Goal: Task Accomplishment & Management: Manage account settings

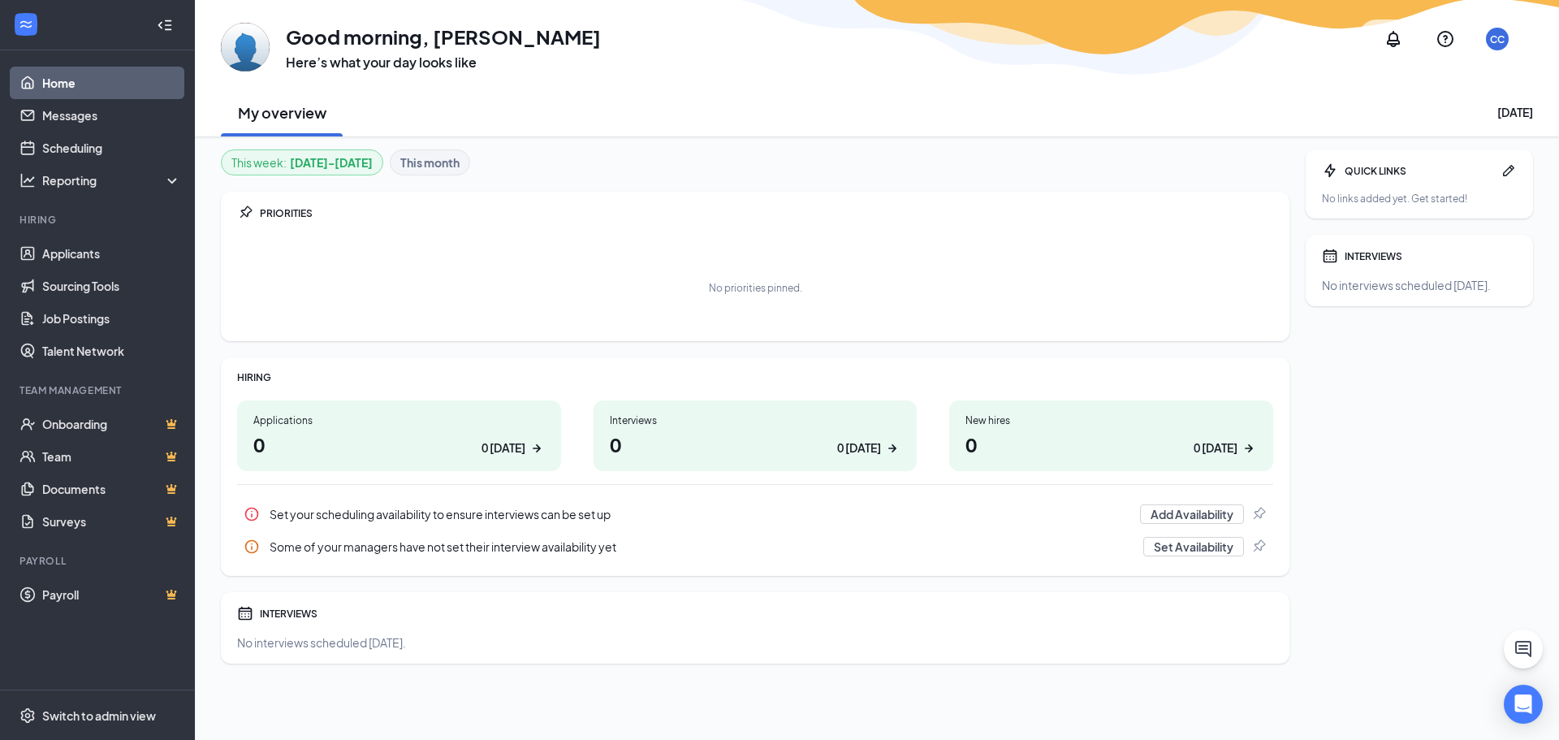
click at [432, 433] on h1 "0 0 [DATE]" at bounding box center [399, 444] width 292 height 28
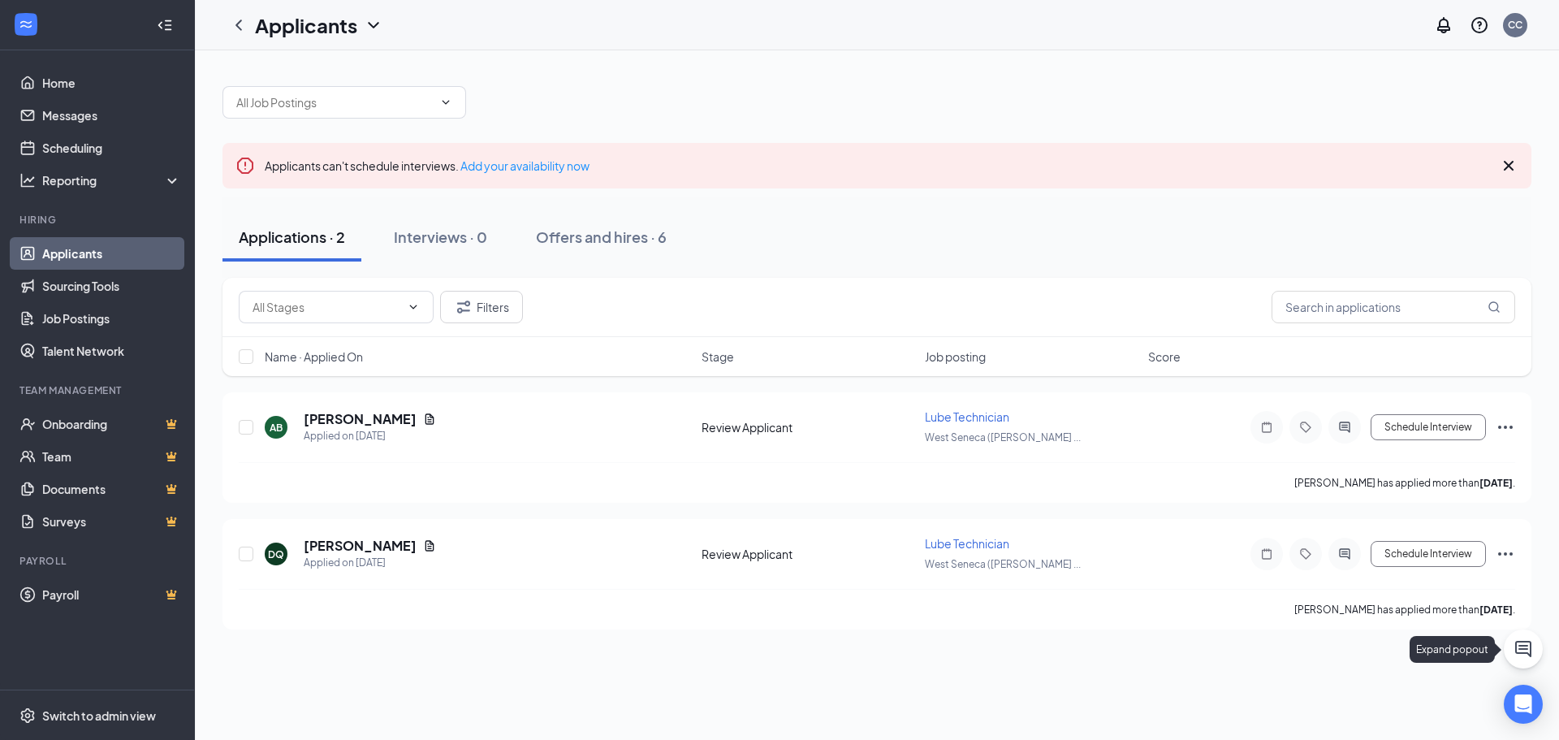
click at [1531, 660] on button at bounding box center [1523, 648] width 39 height 39
click at [1441, 721] on icon "Minimize" at bounding box center [1442, 719] width 19 height 19
click at [1355, 552] on div at bounding box center [1344, 554] width 32 height 32
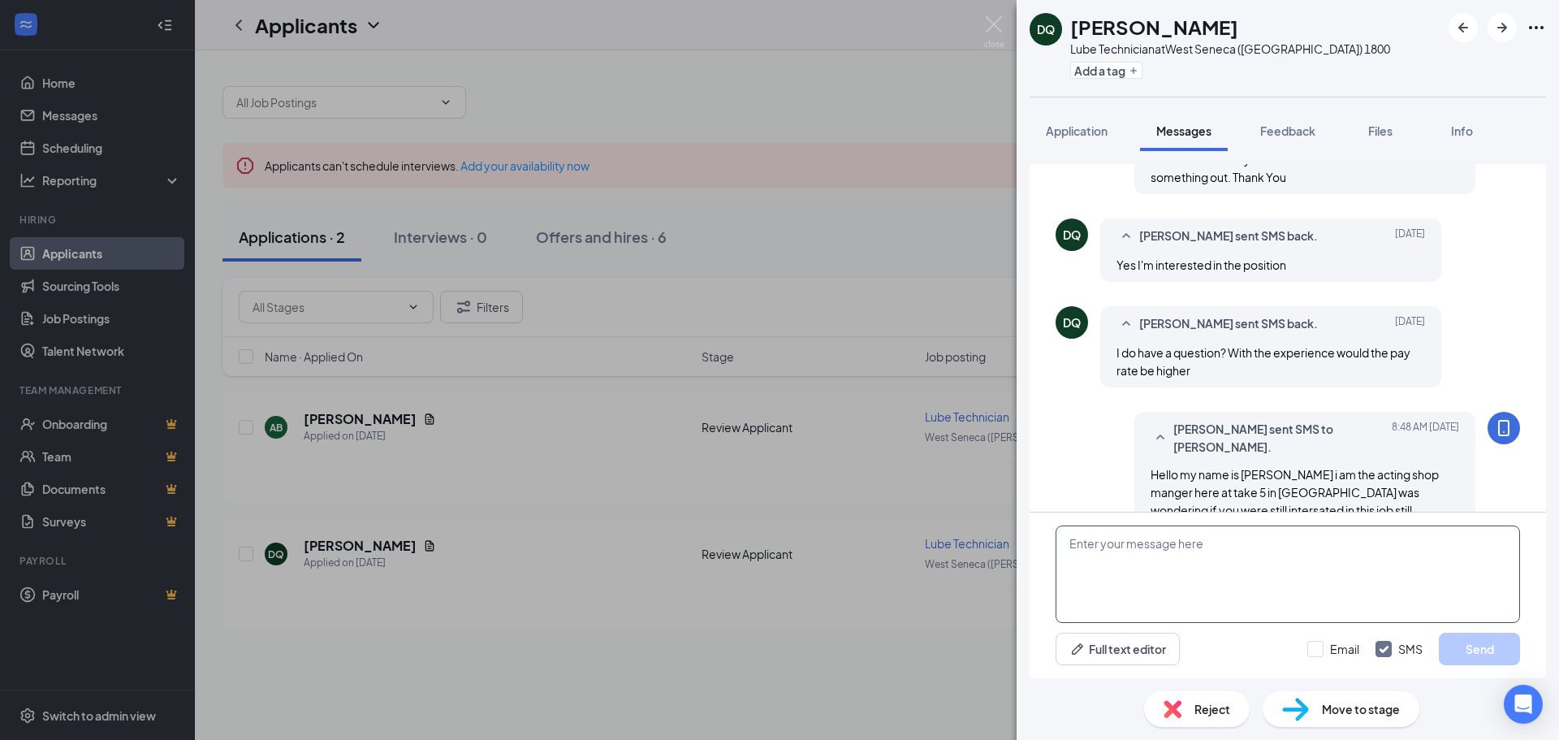
scroll to position [443, 0]
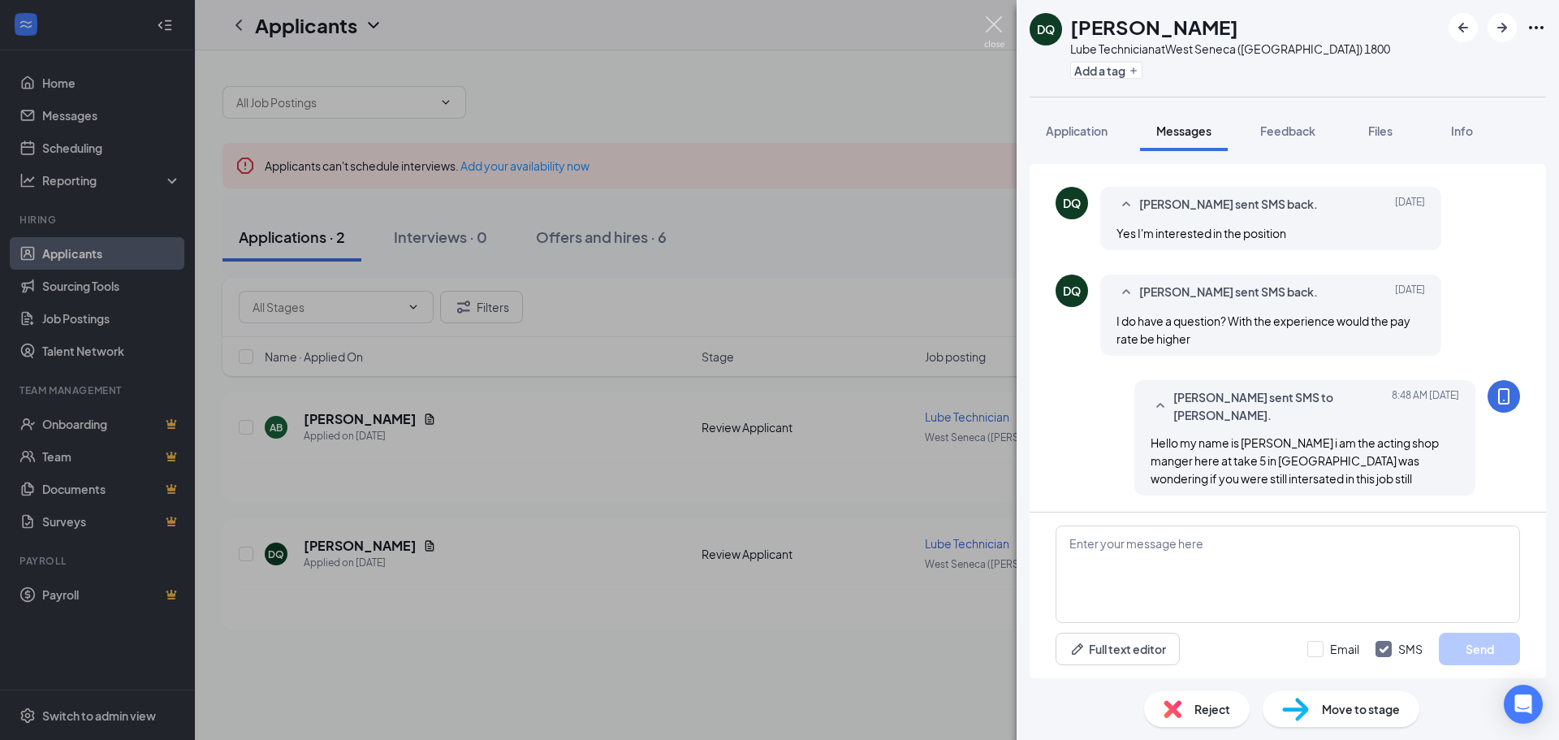
click at [1003, 34] on img at bounding box center [994, 32] width 20 height 32
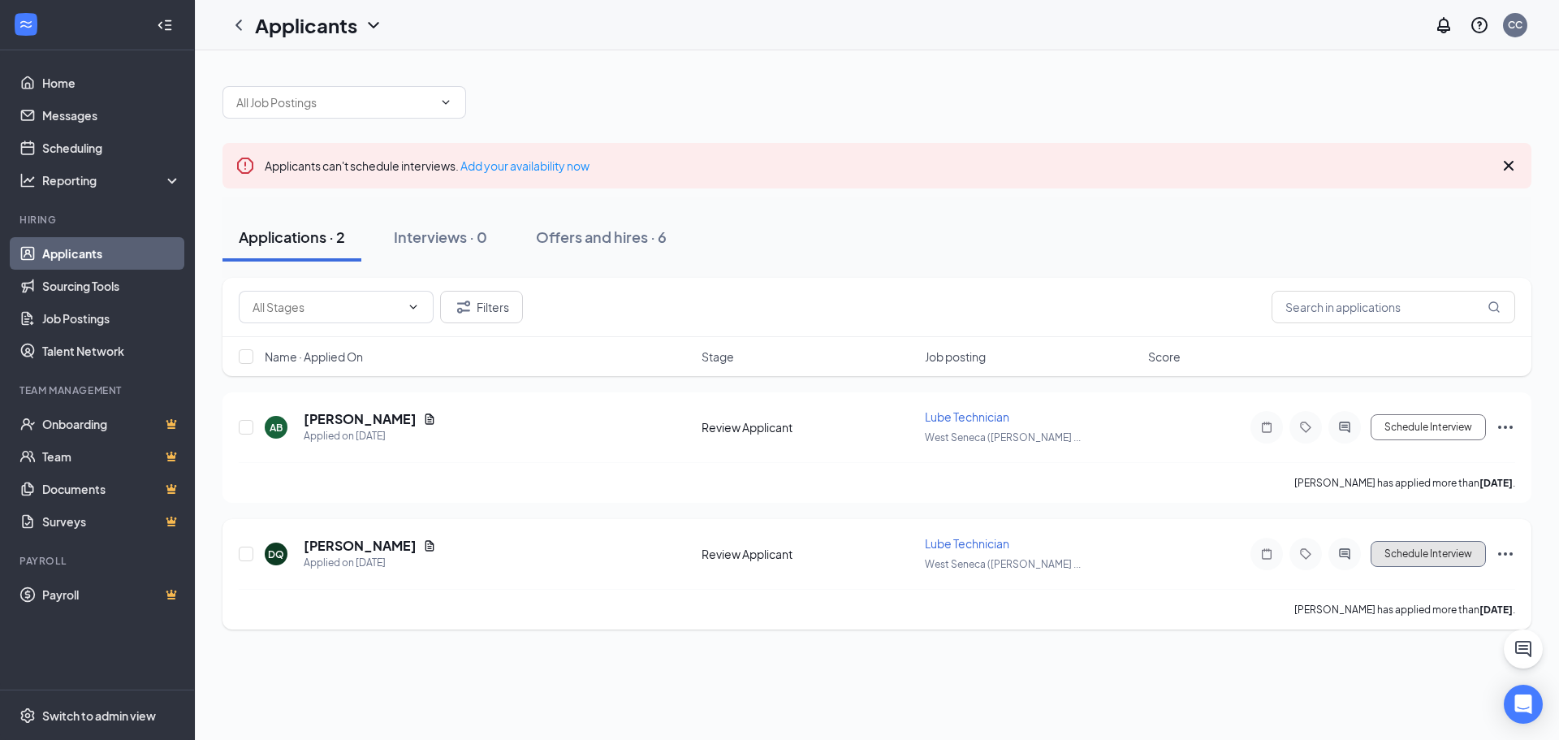
click at [1457, 551] on button "Schedule Interview" at bounding box center [1428, 554] width 115 height 26
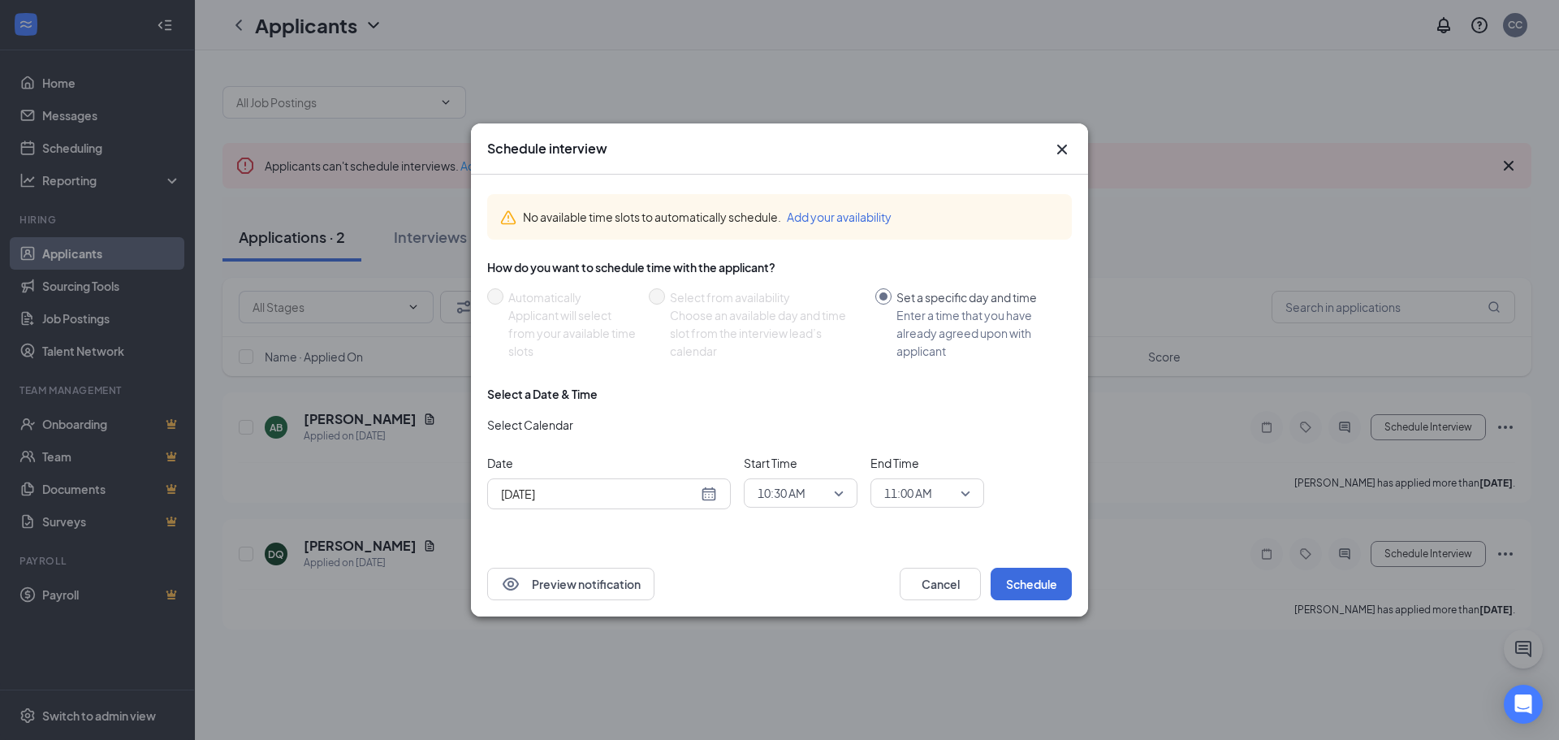
click at [715, 494] on div "Aug 26, 2025" at bounding box center [609, 494] width 216 height 18
type input "Aug 27, 2025"
click at [603, 432] on div "27" at bounding box center [599, 430] width 19 height 19
click at [1050, 583] on button "Schedule" at bounding box center [1031, 584] width 81 height 32
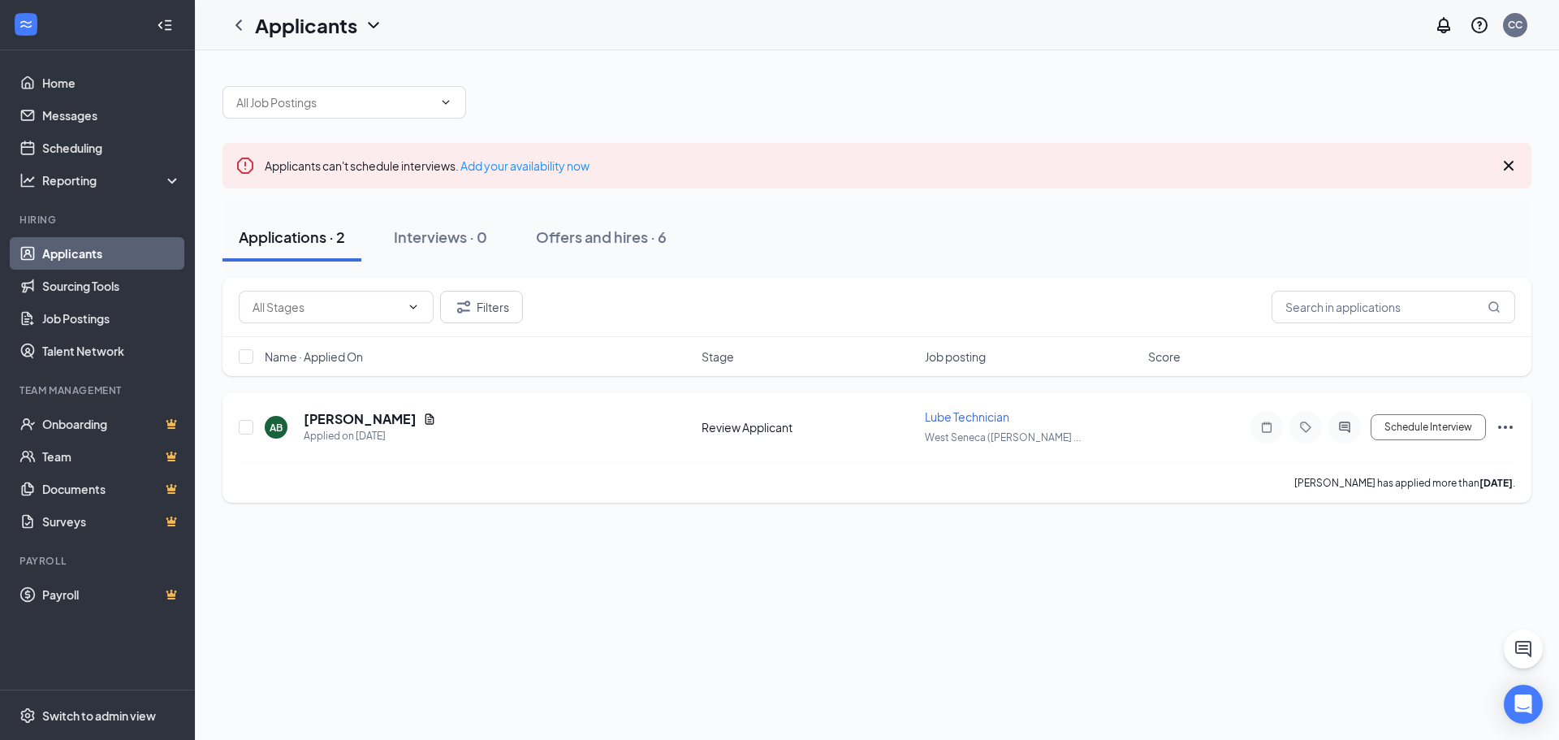
click at [512, 433] on div "AB Aarron Blackburn Applied on Aug 18" at bounding box center [478, 427] width 427 height 34
drag, startPoint x: 559, startPoint y: 438, endPoint x: 401, endPoint y: 387, distance: 165.6
click at [535, 429] on div "AB Aarron Blackburn Applied on Aug 18" at bounding box center [478, 427] width 427 height 34
click at [319, 417] on h5 "Aarron Blackburn" at bounding box center [360, 419] width 113 height 18
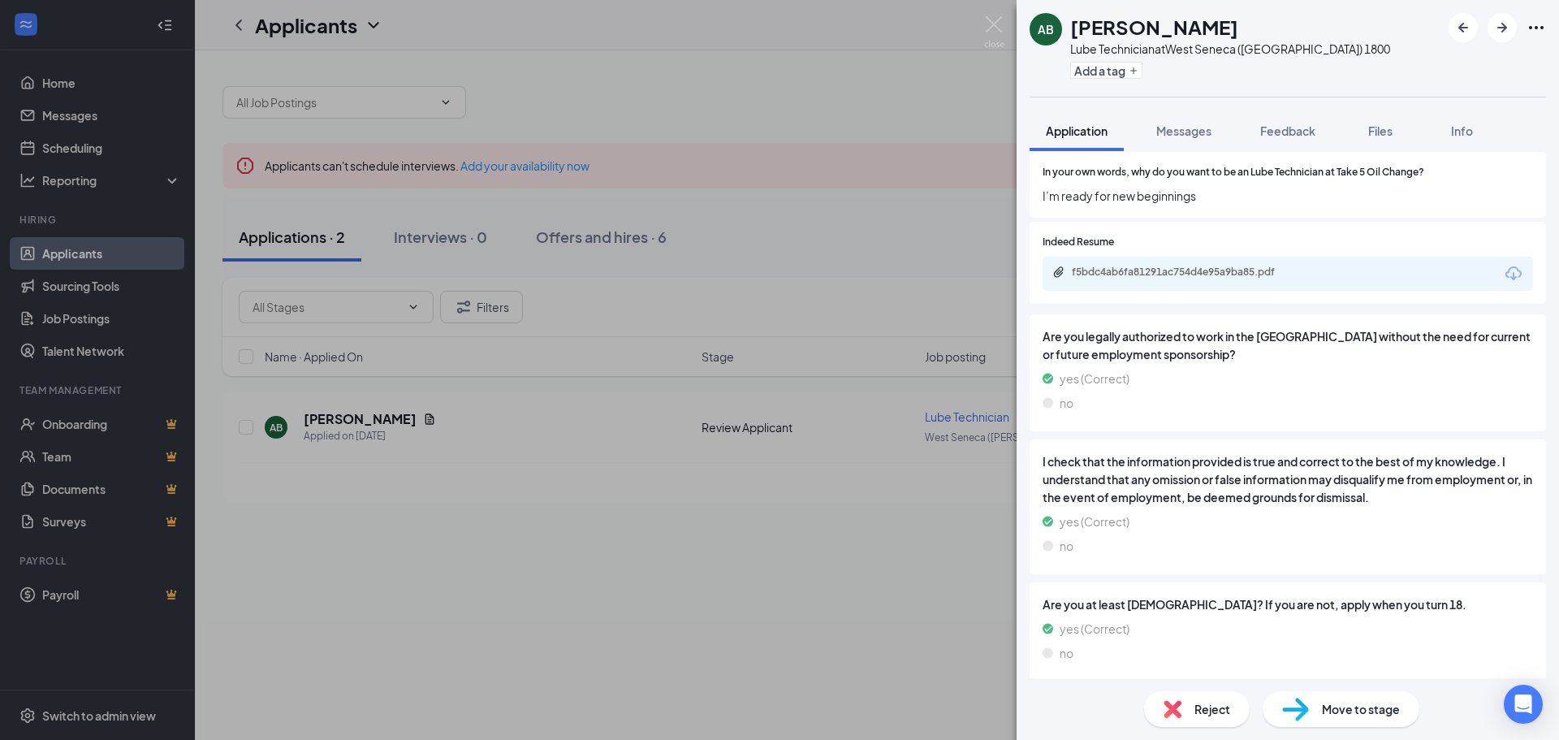
scroll to position [1453, 0]
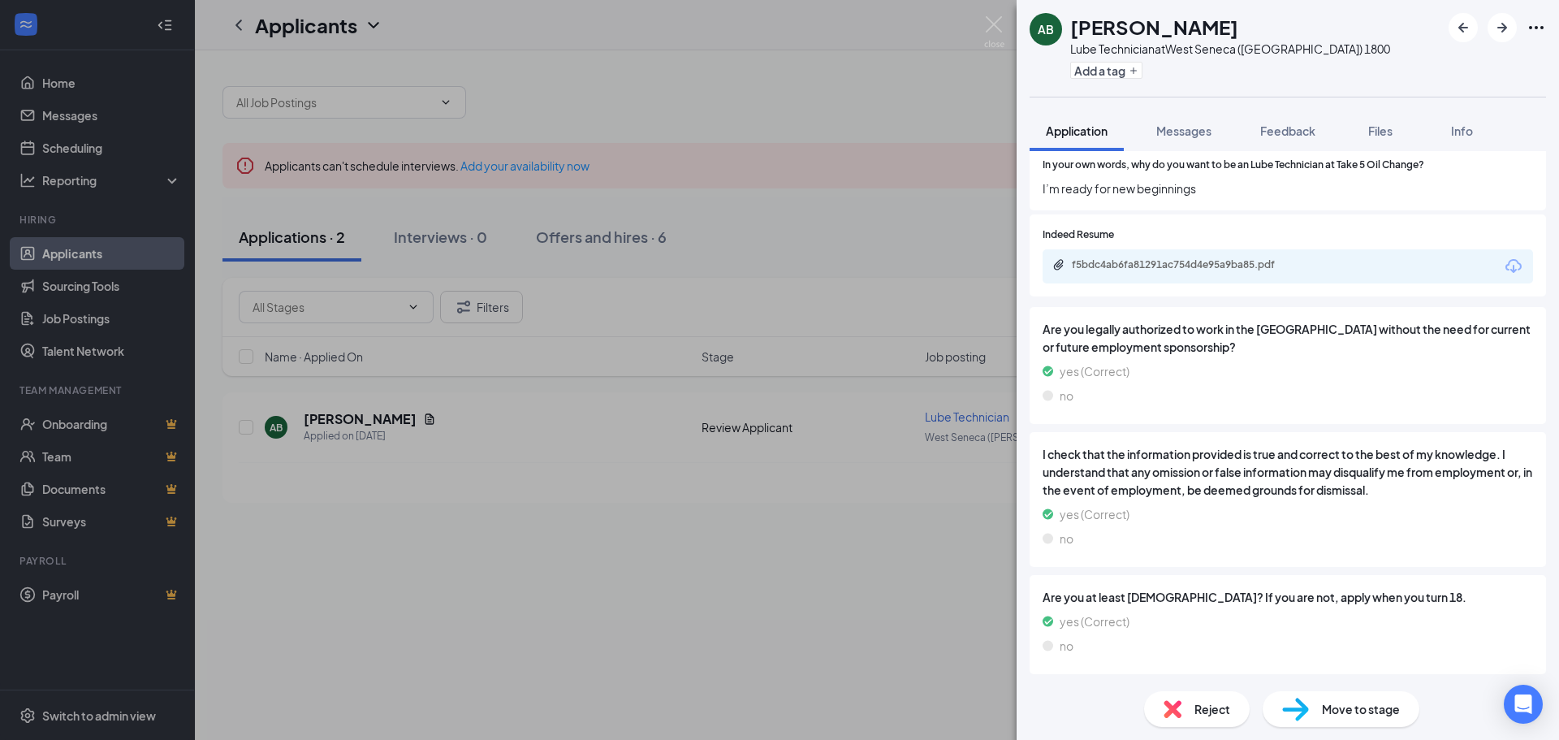
click at [930, 666] on div "AB Aarron Blackburn Lube Technician at West Seneca (Buffalo) 1800 Add a tag App…" at bounding box center [779, 370] width 1559 height 740
